Goal: Use online tool/utility: Utilize a website feature to perform a specific function

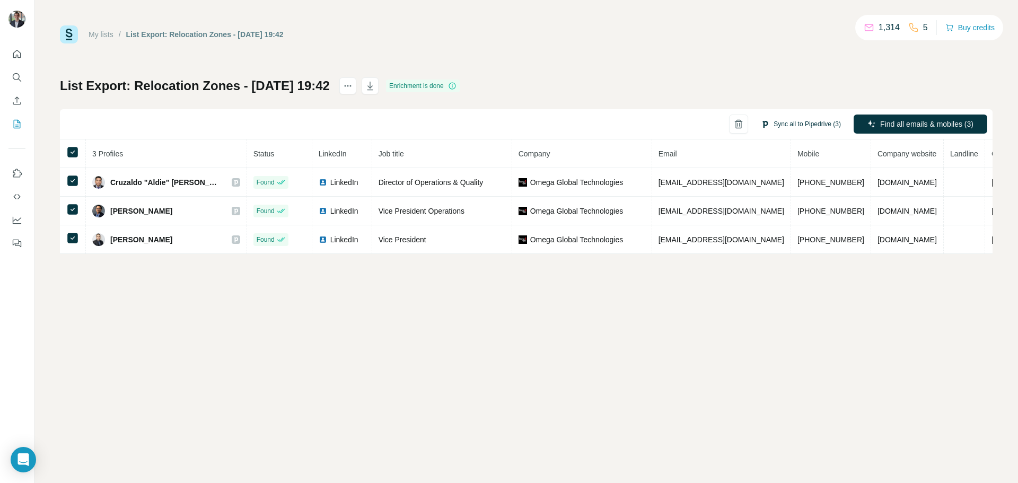
click at [772, 117] on button "Sync all to Pipedrive (3)" at bounding box center [801, 124] width 95 height 16
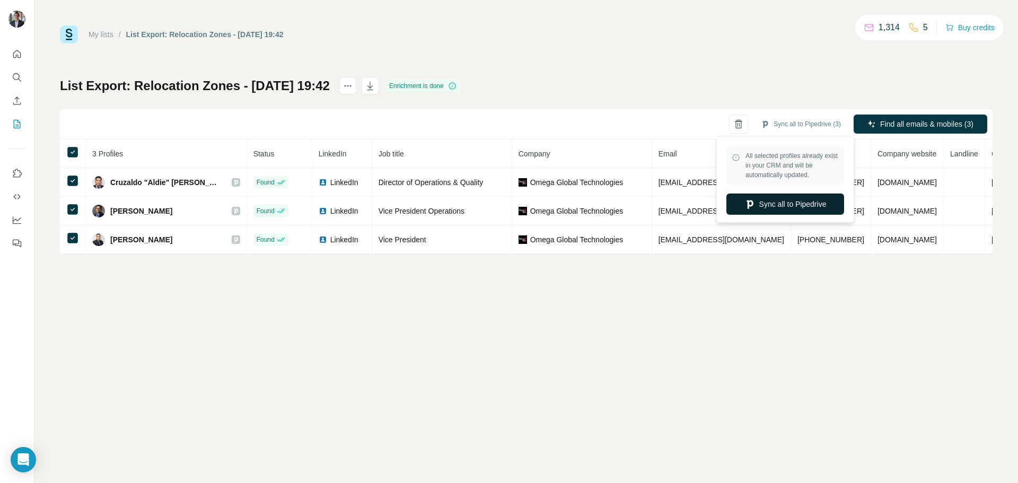
click at [770, 206] on button "Sync all to Pipedrive" at bounding box center [786, 204] width 118 height 21
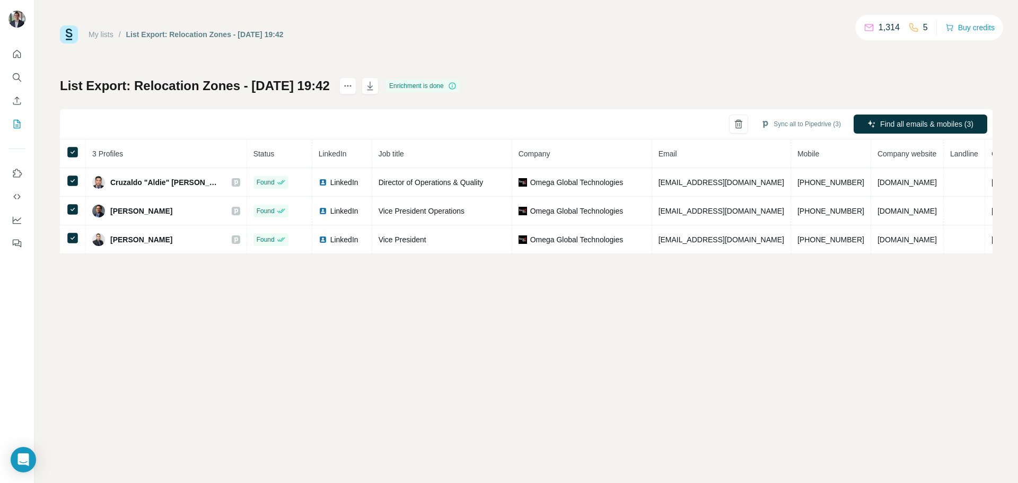
drag, startPoint x: 508, startPoint y: 445, endPoint x: 509, endPoint y: 438, distance: 7.5
click at [508, 445] on div "My lists / List Export: Relocation Zones - 08/09/2025 19:42 1,314 5 Buy credits…" at bounding box center [526, 241] width 984 height 483
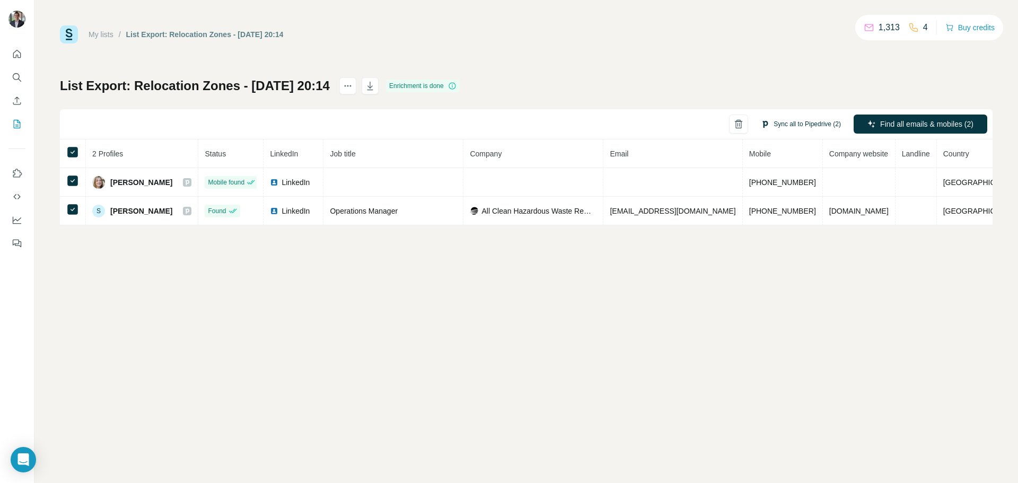
click at [792, 126] on button "Sync all to Pipedrive (2)" at bounding box center [801, 124] width 95 height 16
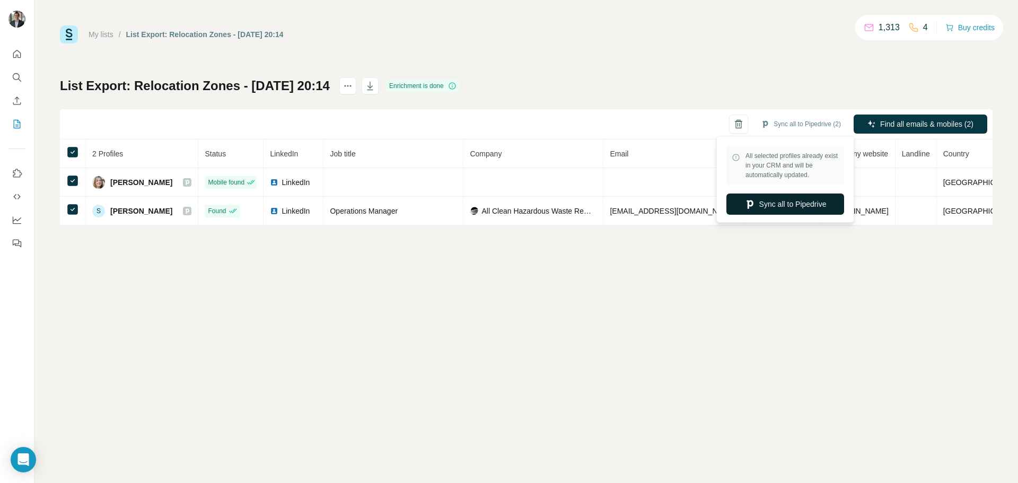
click at [790, 200] on button "Sync all to Pipedrive" at bounding box center [786, 204] width 118 height 21
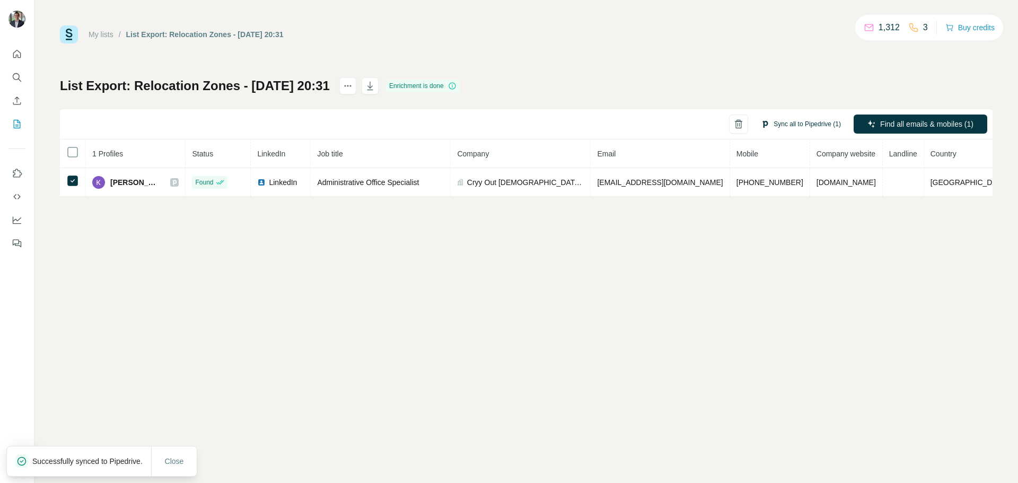
click at [789, 123] on button "Sync all to Pipedrive (1)" at bounding box center [801, 124] width 95 height 16
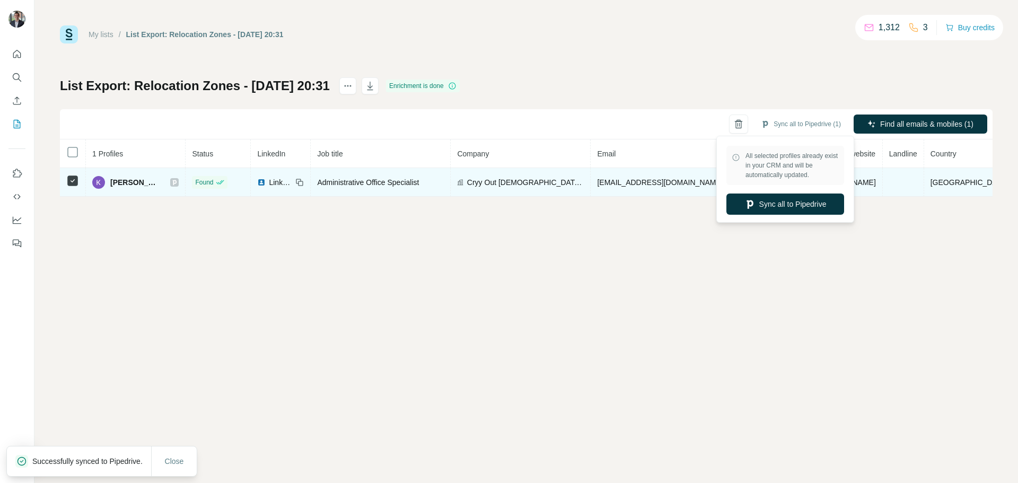
click at [825, 199] on button "Sync all to Pipedrive" at bounding box center [786, 204] width 118 height 21
